Goal: Find specific page/section: Find specific page/section

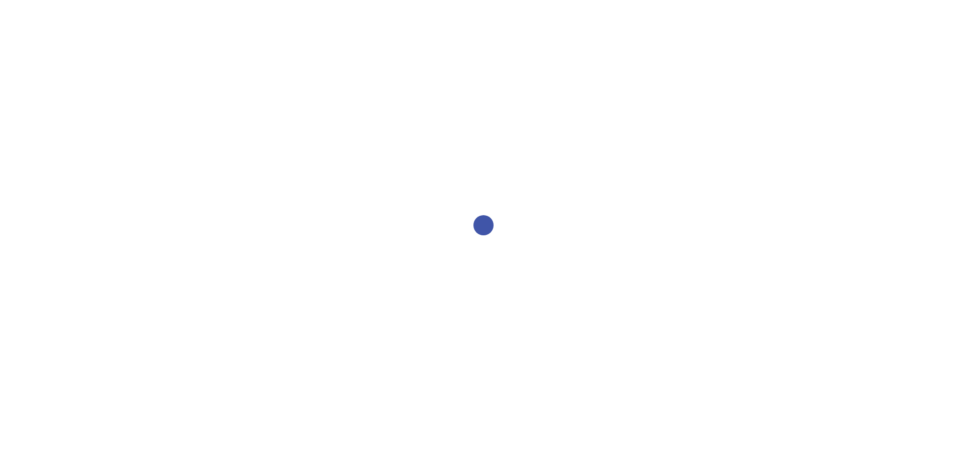
select select "2bed604d-1099-4043-b1bc-2365e8740244"
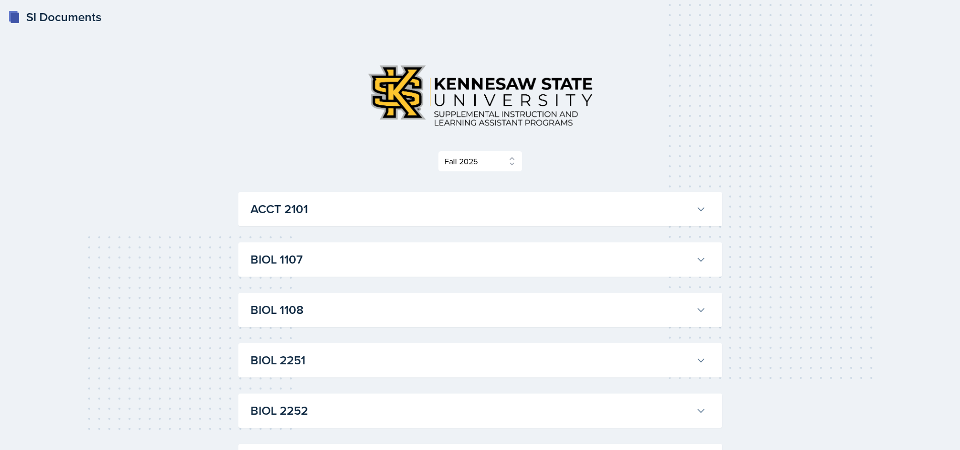
click at [518, 201] on h3 "ACCT 2101" at bounding box center [470, 209] width 441 height 18
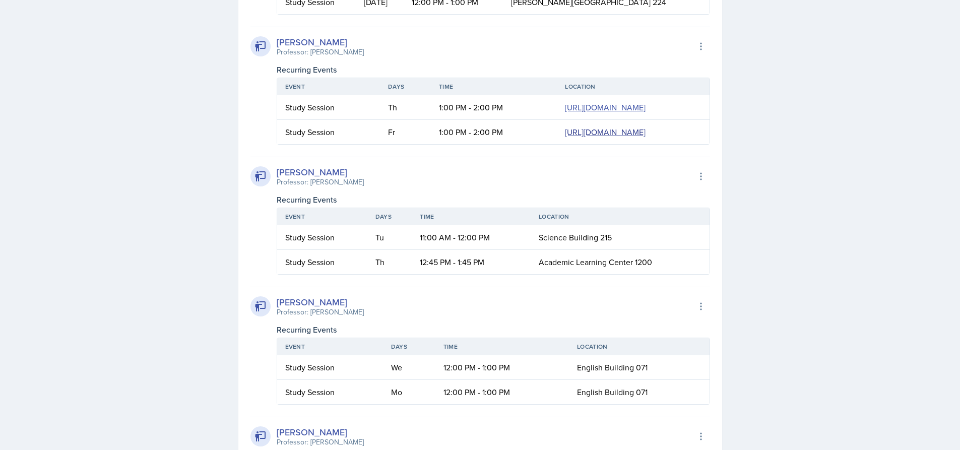
scroll to position [705, 0]
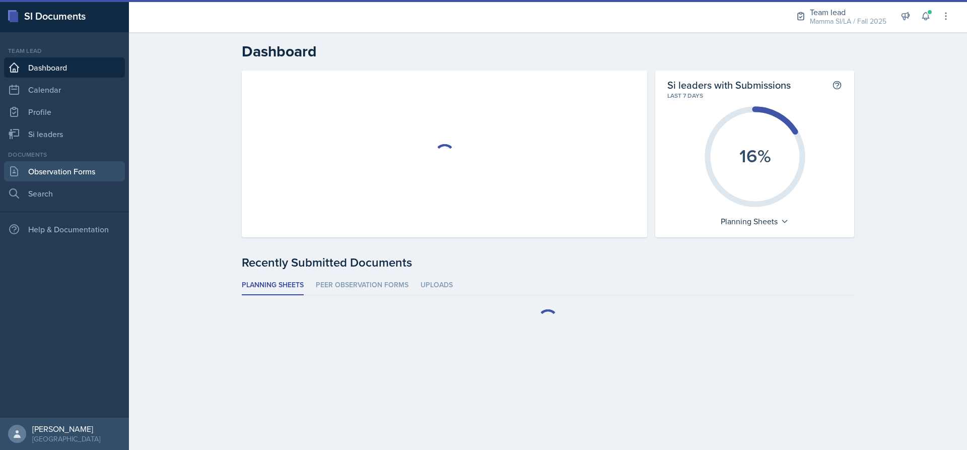
click at [64, 170] on link "Observation Forms" at bounding box center [64, 171] width 121 height 20
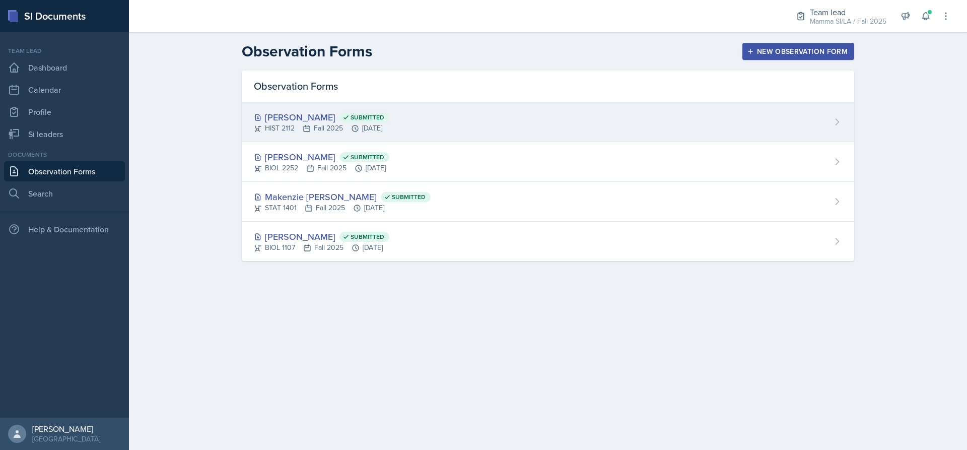
click at [578, 116] on div "[PERSON_NAME] Submitted HIST 2112 Fall 2025 [DATE]" at bounding box center [548, 122] width 613 height 40
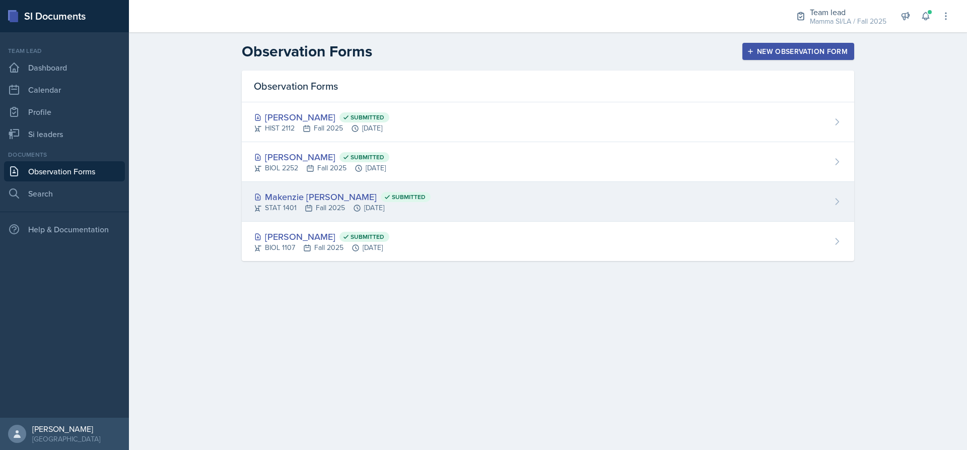
click at [538, 210] on div "Makenzie [PERSON_NAME] Submitted STAT 1401 Fall 2025 [DATE]" at bounding box center [548, 202] width 613 height 40
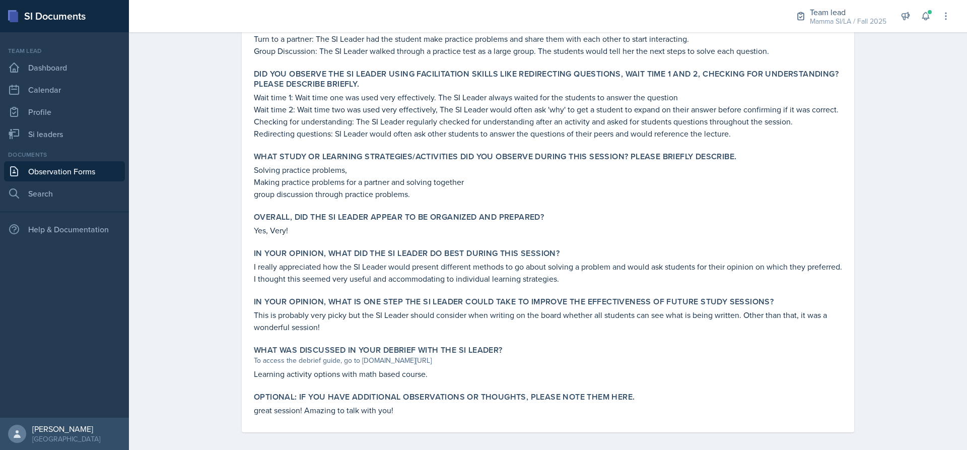
scroll to position [357, 0]
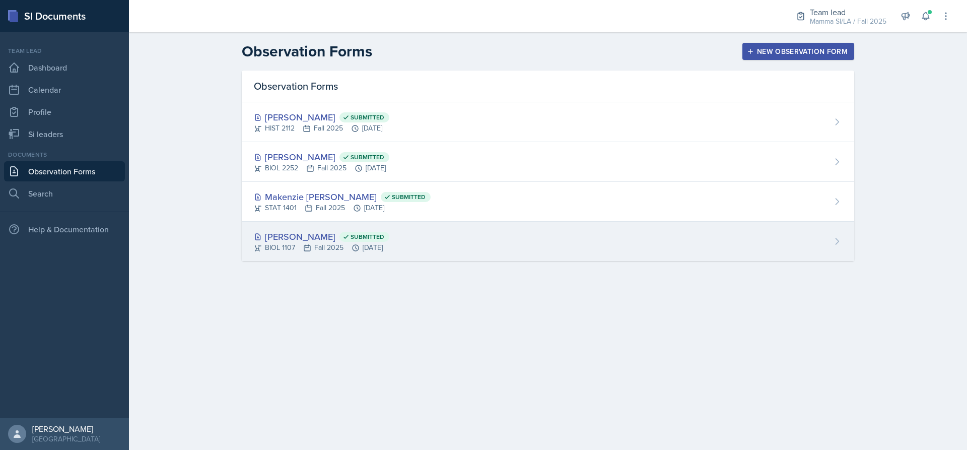
click at [534, 252] on div "[PERSON_NAME] Submitted BIOL 1107 Fall 2025 [DATE]" at bounding box center [548, 241] width 613 height 39
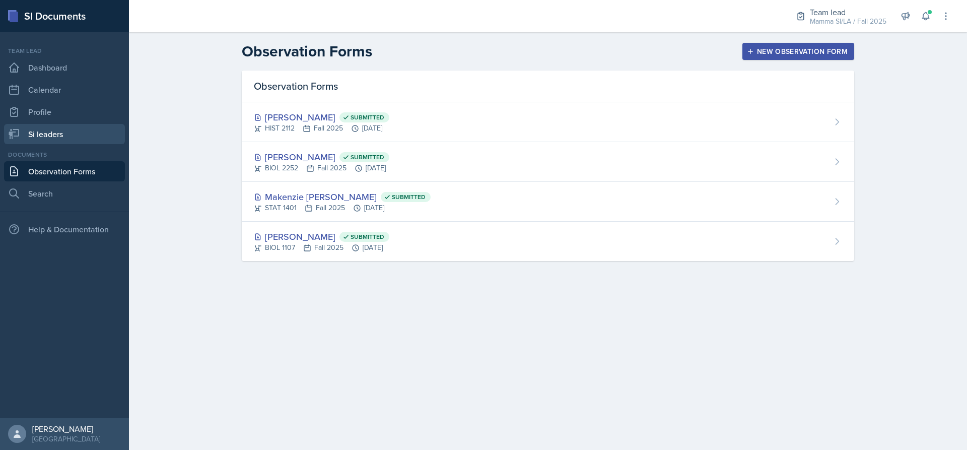
click at [48, 132] on link "Si leaders" at bounding box center [64, 134] width 121 height 20
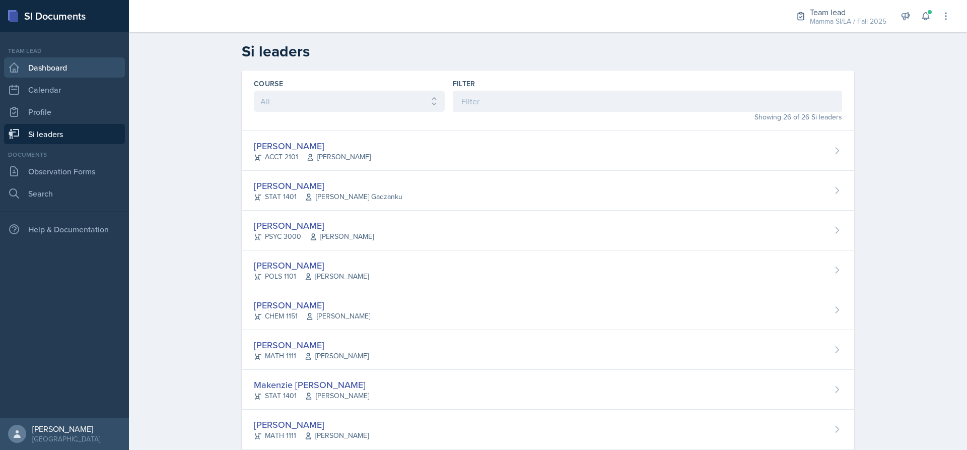
click at [50, 60] on link "Dashboard" at bounding box center [64, 67] width 121 height 20
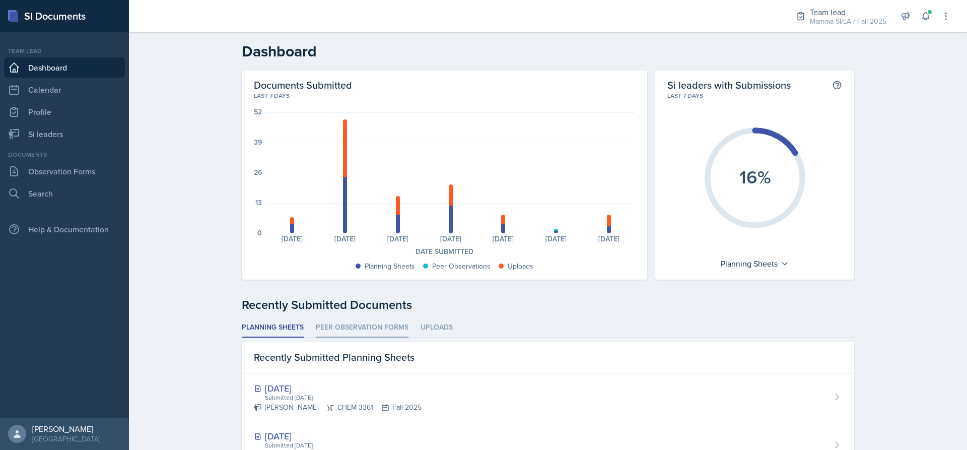
click at [371, 327] on li "Peer Observation Forms" at bounding box center [362, 328] width 93 height 20
